Goal: Transaction & Acquisition: Purchase product/service

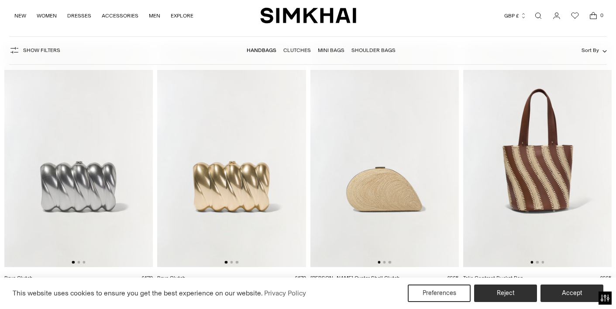
scroll to position [2231, 0]
click at [537, 262] on button "Go to slide 2" at bounding box center [537, 263] width 3 height 3
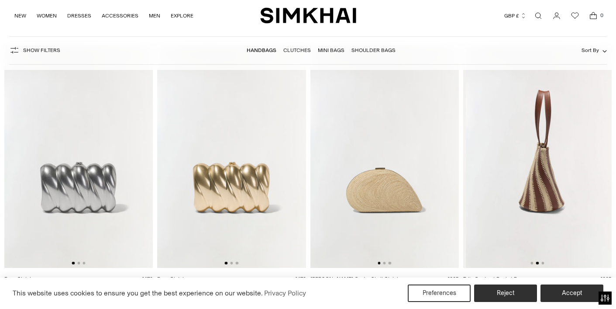
scroll to position [0, 148]
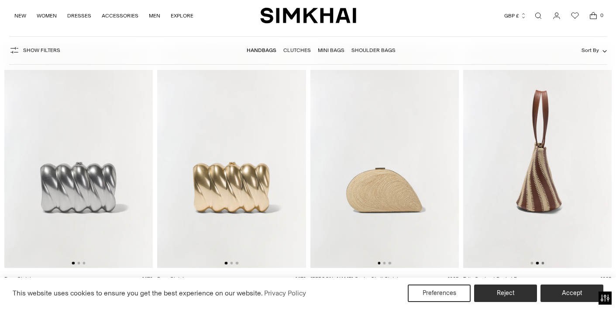
click at [543, 263] on button "Go to slide 3" at bounding box center [542, 263] width 3 height 3
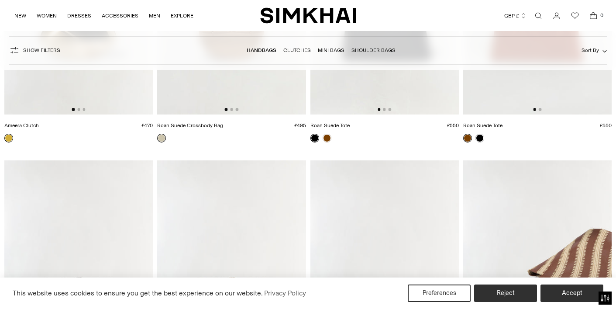
scroll to position [2117, 0]
click at [555, 207] on img at bounding box center [537, 269] width 148 height 223
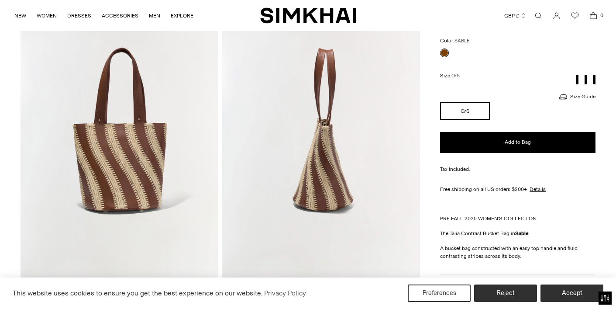
scroll to position [74, 0]
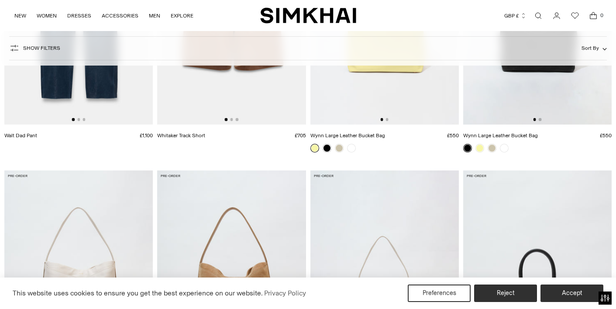
scroll to position [4681, 0]
